Goal: Task Accomplishment & Management: Complete application form

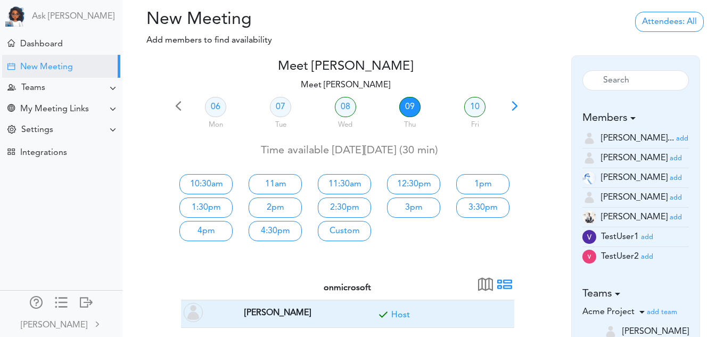
scroll to position [67, 0]
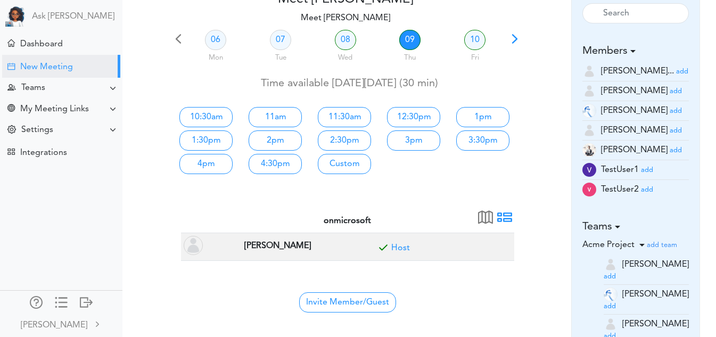
click at [497, 198] on div at bounding box center [345, 193] width 349 height 26
click at [227, 114] on link "10:30am" at bounding box center [205, 117] width 53 height 20
type input "Meet [PERSON_NAME]"
type input "https://us05web.zoom.us/j/8334572122?pwd=LsexLzl0HfNc8ZLkfd2qKeftRXbWfX.1"
type input "2025-10-09T10:30"
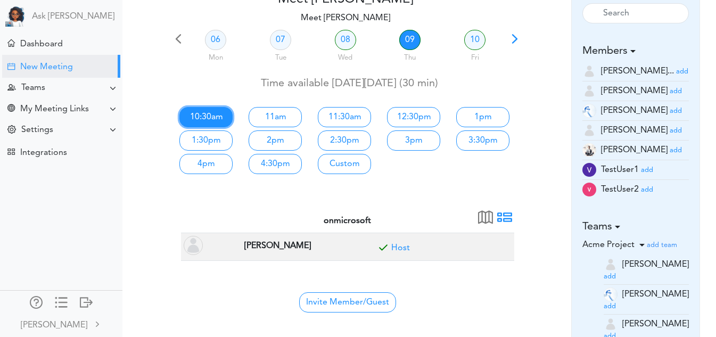
type input "2025-10-09T11:00"
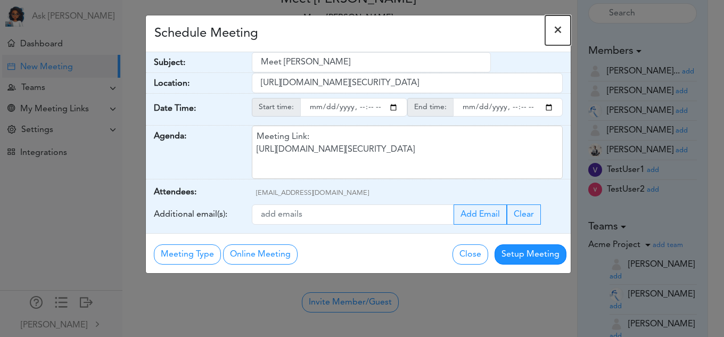
click at [560, 32] on span "×" at bounding box center [557, 30] width 9 height 13
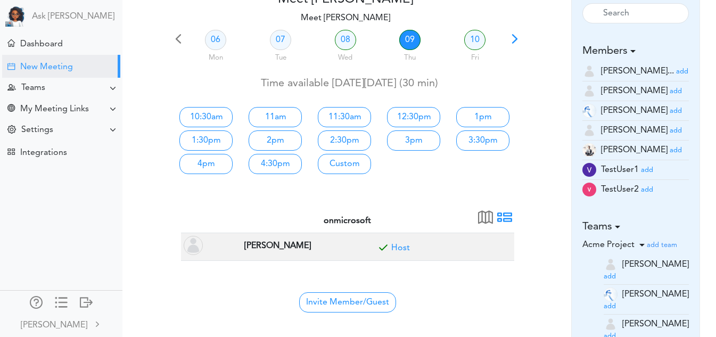
click at [644, 168] on small "add" at bounding box center [647, 170] width 12 height 7
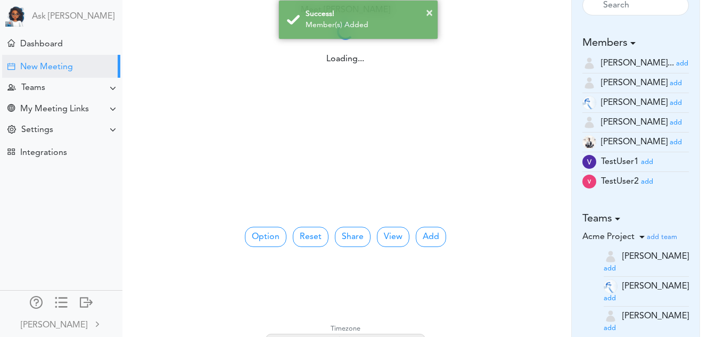
scroll to position [77, 0]
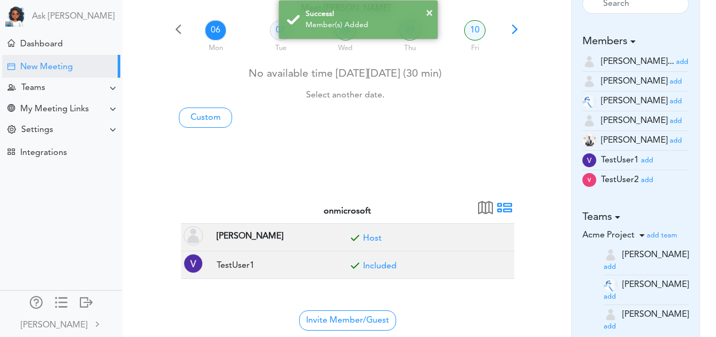
click at [648, 181] on small "add" at bounding box center [647, 180] width 12 height 7
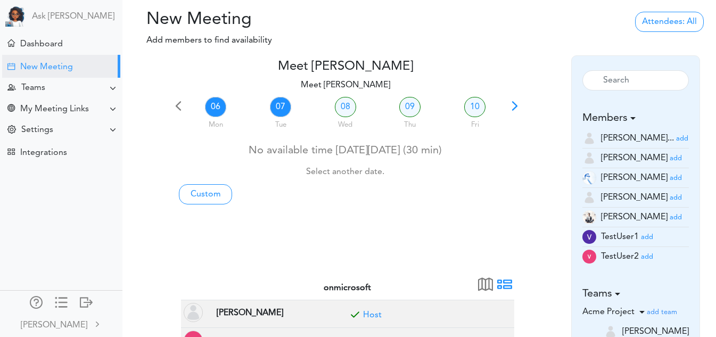
click at [281, 109] on link "07" at bounding box center [280, 107] width 21 height 20
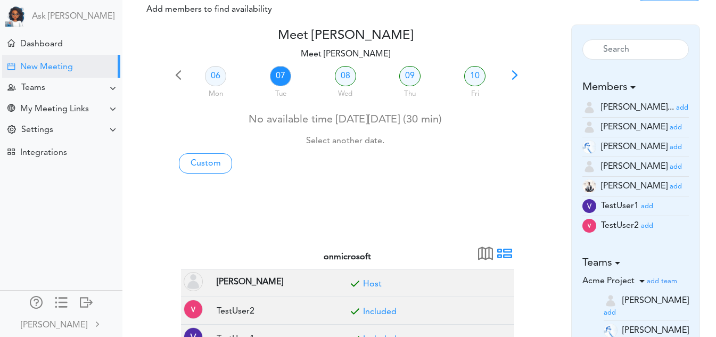
scroll to position [30, 0]
click at [669, 169] on small "add" at bounding box center [675, 167] width 12 height 7
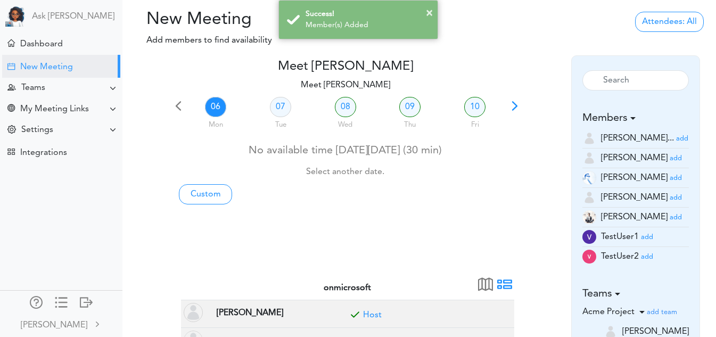
click at [515, 104] on span at bounding box center [514, 109] width 15 height 15
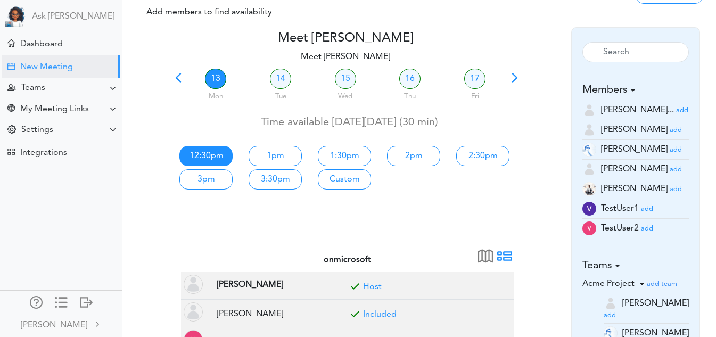
scroll to position [30, 0]
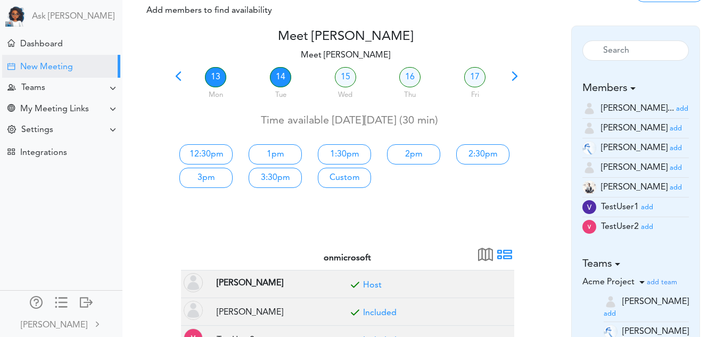
click at [278, 74] on link "14" at bounding box center [280, 77] width 21 height 20
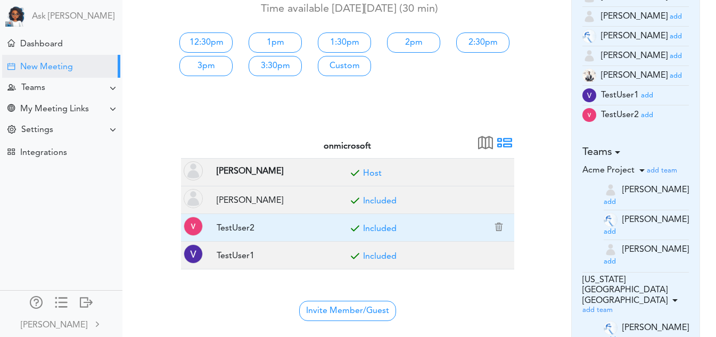
scroll to position [142, 0]
click at [386, 225] on link "Included" at bounding box center [380, 228] width 34 height 9
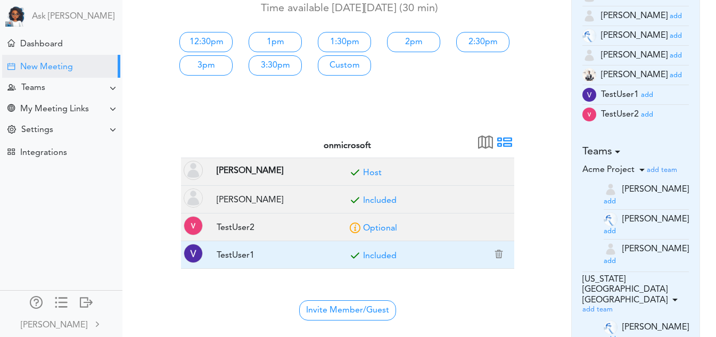
click at [379, 256] on link "Included" at bounding box center [380, 256] width 34 height 9
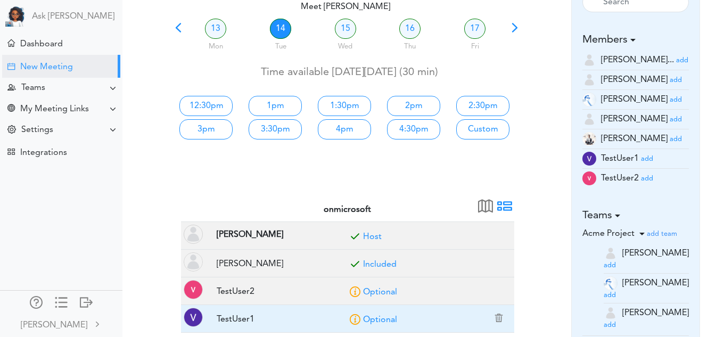
scroll to position [78, 0]
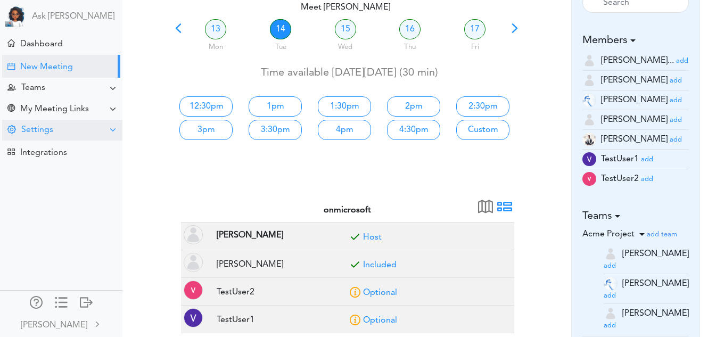
click at [62, 126] on div "Settings" at bounding box center [62, 130] width 120 height 21
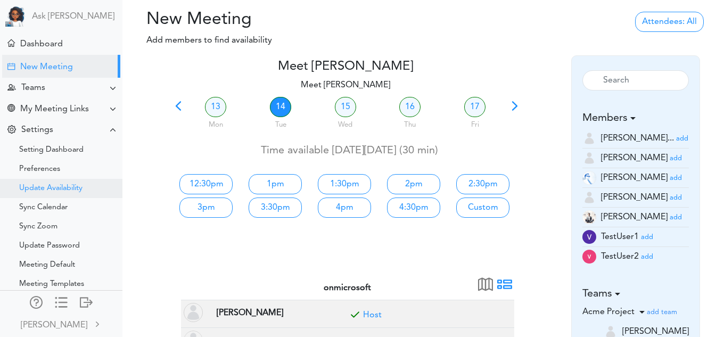
click at [62, 186] on div "Update Availability" at bounding box center [50, 188] width 63 height 5
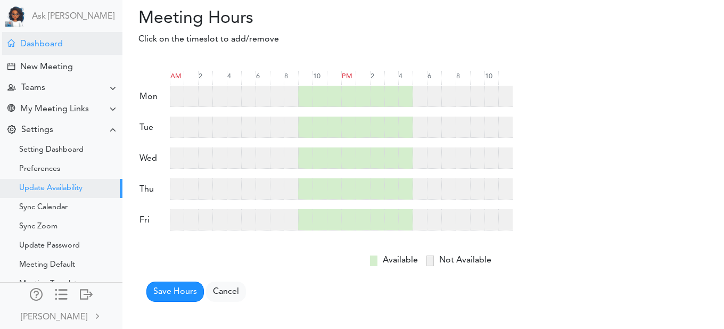
click at [47, 35] on div "Dashboard" at bounding box center [62, 43] width 120 height 23
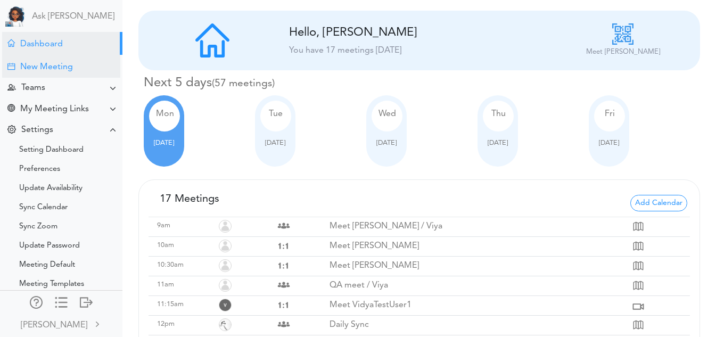
click at [63, 61] on div "New Meeting" at bounding box center [61, 66] width 118 height 23
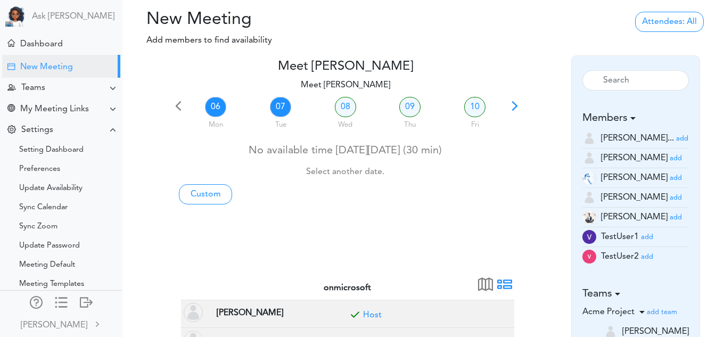
click at [280, 100] on link "07" at bounding box center [280, 107] width 21 height 20
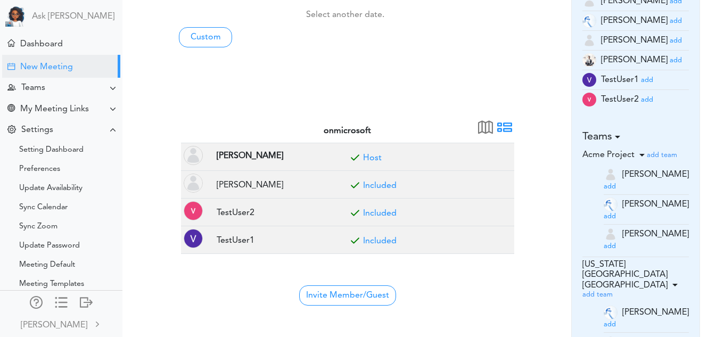
scroll to position [156, 0]
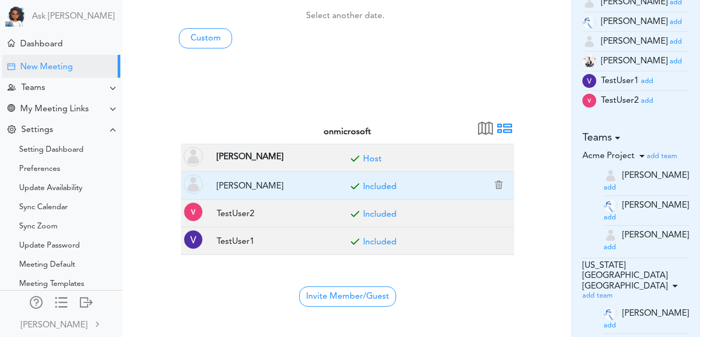
click at [381, 186] on link "Included" at bounding box center [380, 186] width 34 height 9
click at [381, 186] on link "Optional" at bounding box center [380, 186] width 34 height 9
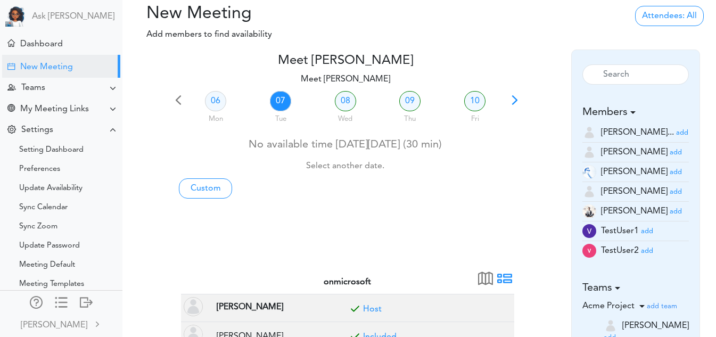
scroll to position [0, 0]
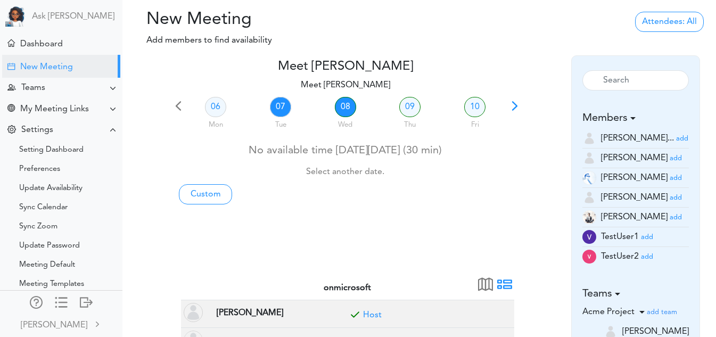
click at [349, 107] on link "08" at bounding box center [345, 107] width 21 height 20
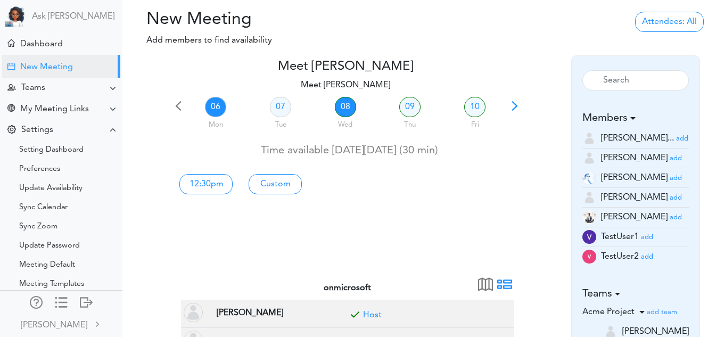
click at [215, 114] on link "06" at bounding box center [215, 107] width 21 height 20
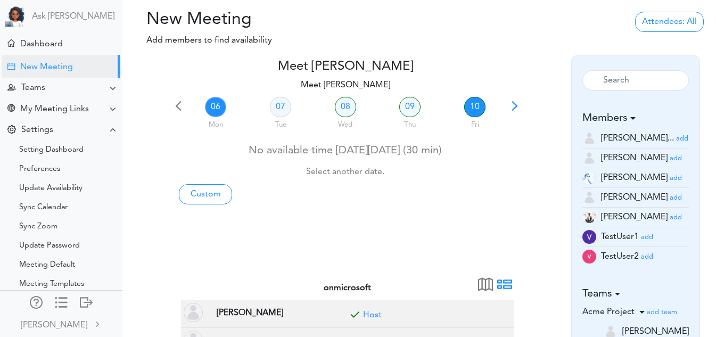
click at [472, 104] on link "10" at bounding box center [474, 107] width 21 height 20
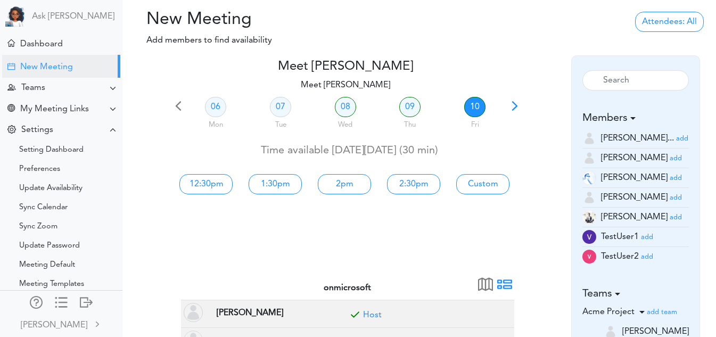
click at [512, 110] on span at bounding box center [514, 109] width 15 height 15
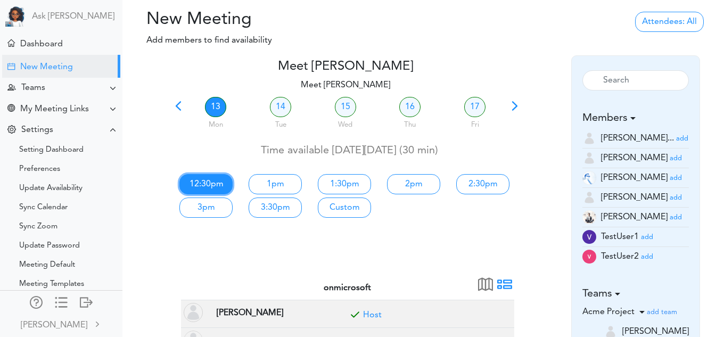
click at [218, 182] on link "12:30pm" at bounding box center [205, 184] width 53 height 20
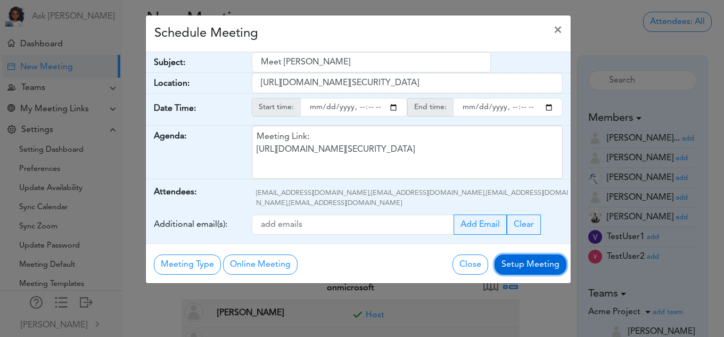
click at [558, 263] on button "Setup Meeting" at bounding box center [530, 264] width 72 height 20
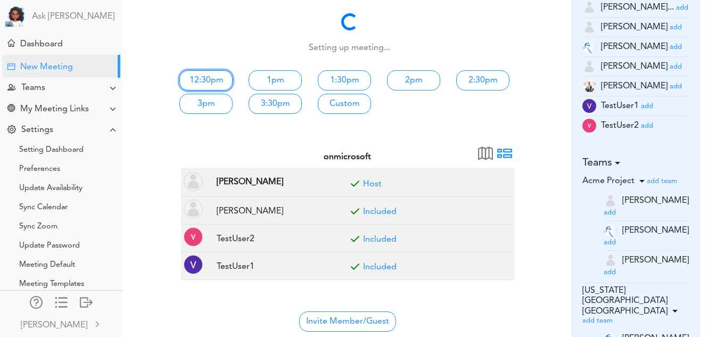
scroll to position [134, 0]
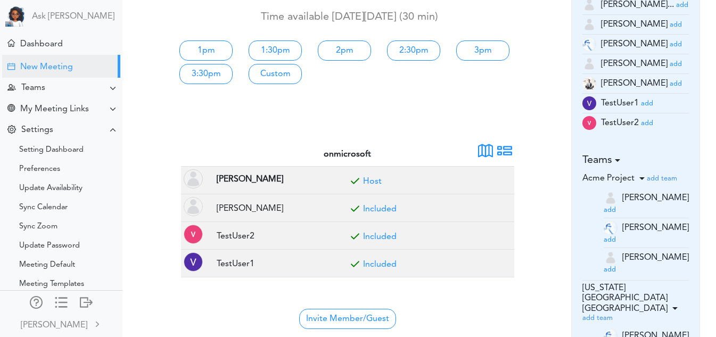
click at [488, 157] on span at bounding box center [485, 154] width 15 height 15
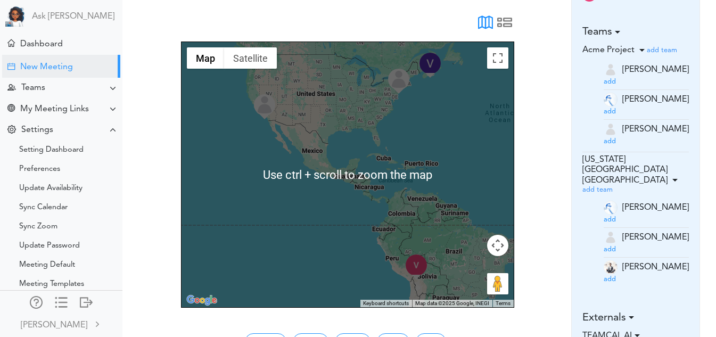
scroll to position [262, 0]
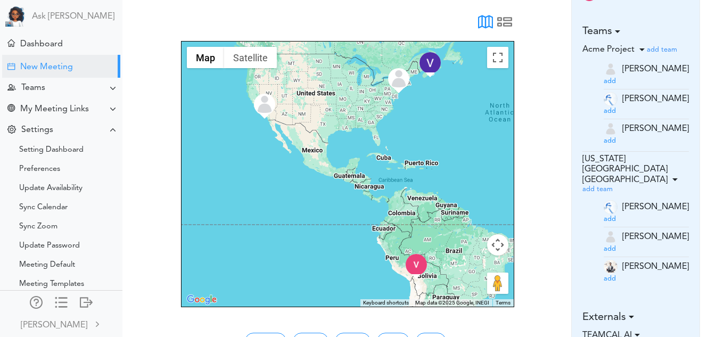
click at [552, 163] on div at bounding box center [539, 164] width 35 height 301
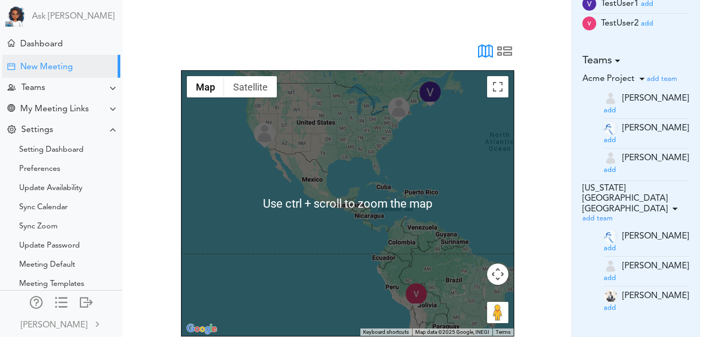
scroll to position [232, 0]
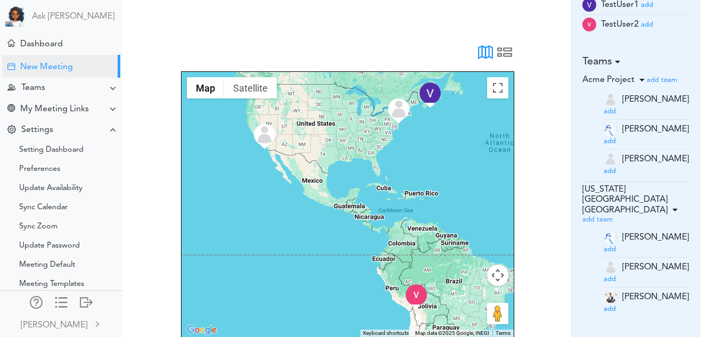
click at [484, 48] on span at bounding box center [485, 55] width 15 height 15
click at [500, 48] on span at bounding box center [504, 55] width 15 height 15
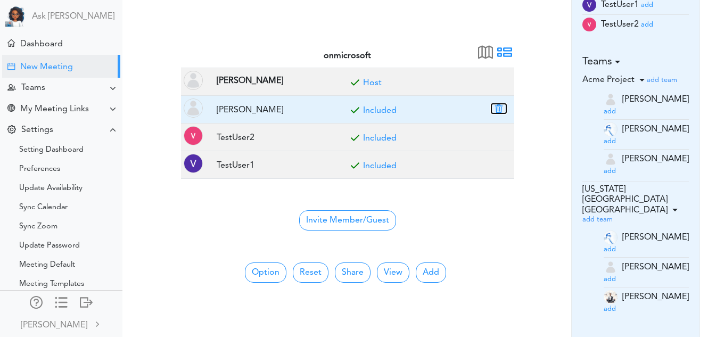
click at [497, 106] on button "button" at bounding box center [498, 109] width 15 height 10
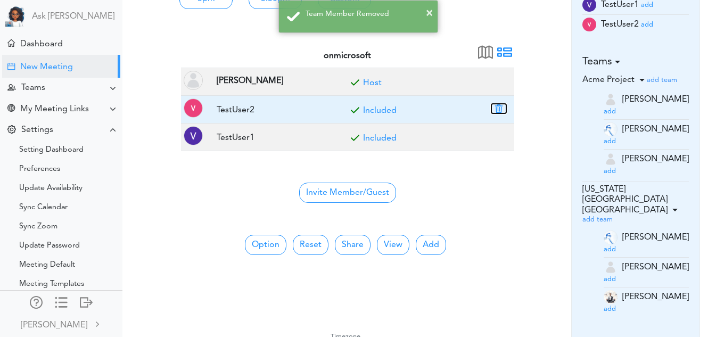
click at [500, 108] on button "button" at bounding box center [498, 109] width 15 height 10
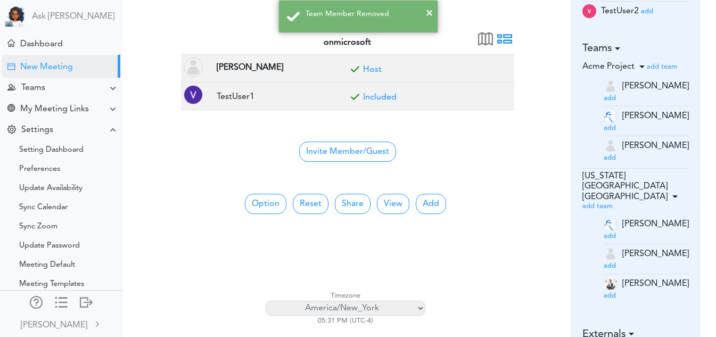
scroll to position [246, 0]
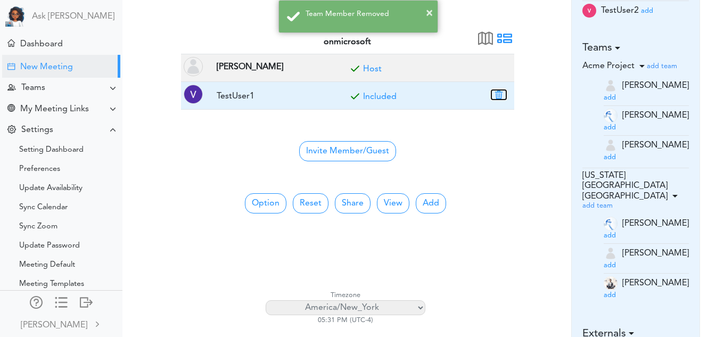
click at [502, 94] on button "button" at bounding box center [498, 95] width 15 height 10
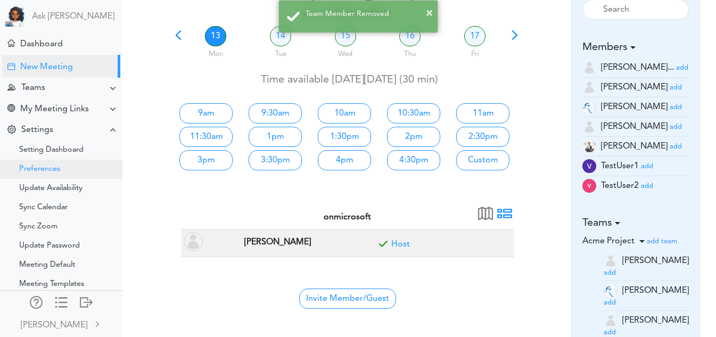
scroll to position [65, 0]
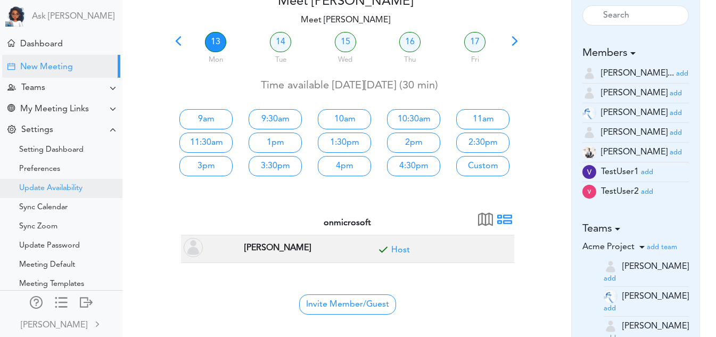
click at [61, 197] on div "Update Availability" at bounding box center [61, 188] width 122 height 19
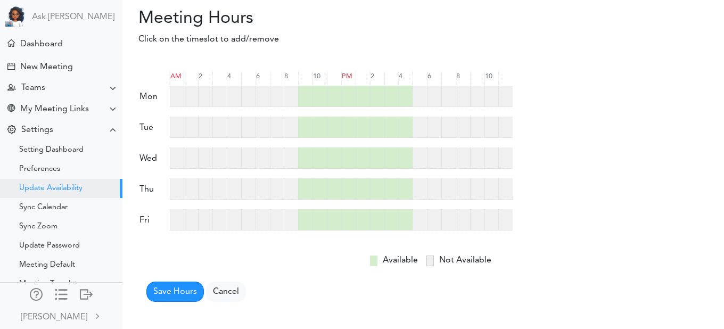
scroll to position [42, 0]
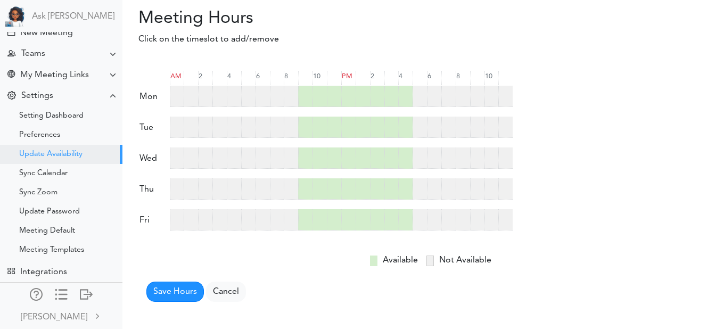
click at [288, 102] on div at bounding box center [291, 96] width 14 height 21
click at [171, 297] on button "Save Hours" at bounding box center [174, 291] width 57 height 20
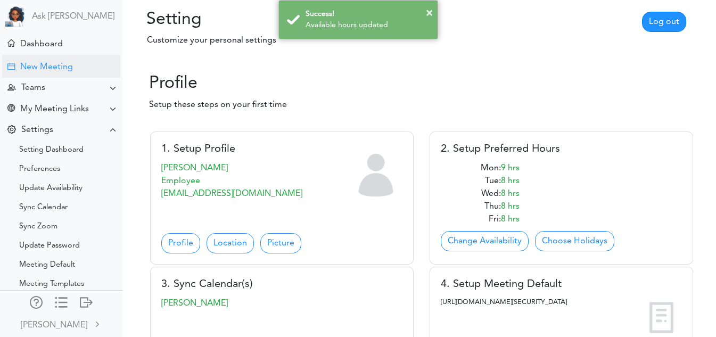
click at [52, 70] on div "New Meeting" at bounding box center [46, 67] width 53 height 10
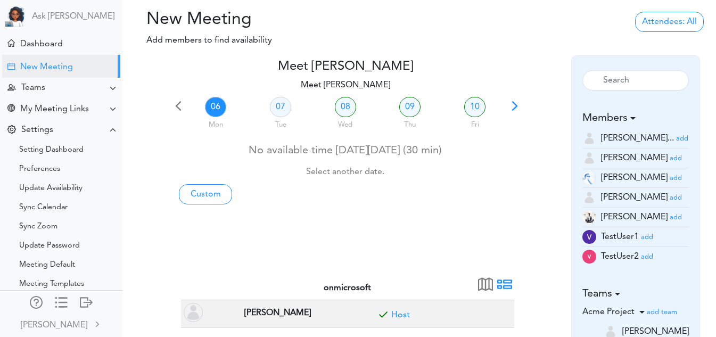
click at [518, 109] on span at bounding box center [514, 109] width 15 height 15
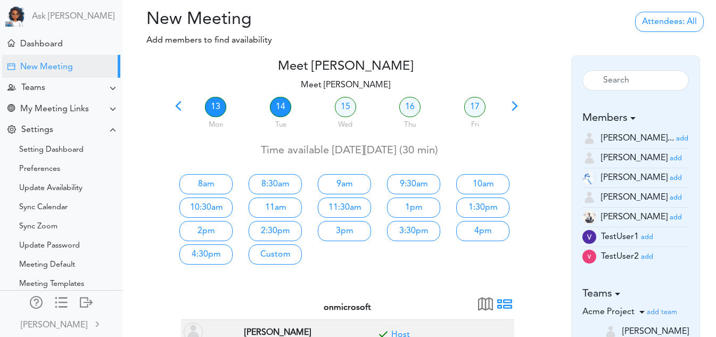
click at [284, 106] on link "14" at bounding box center [280, 107] width 21 height 20
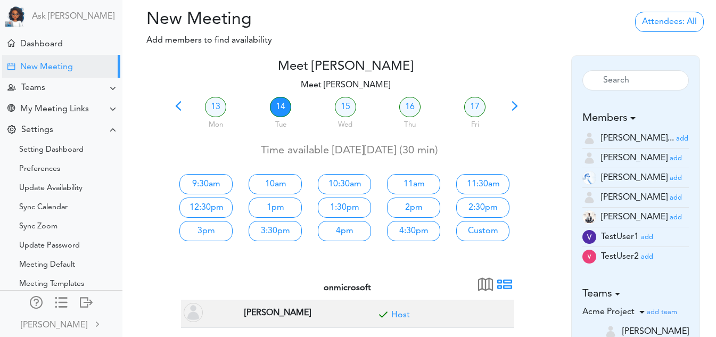
click at [516, 107] on span at bounding box center [514, 109] width 15 height 15
